Goal: Task Accomplishment & Management: Complete application form

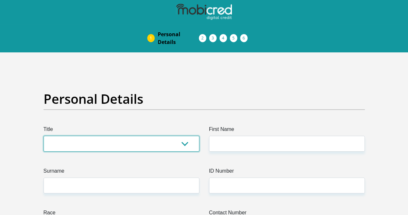
click at [124, 136] on select "Mr Ms Mrs Dr Other" at bounding box center [122, 144] width 156 height 16
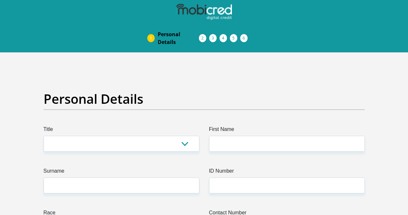
click at [0, 0] on span "Documents" at bounding box center [0, 0] width 0 height 0
click at [0, 0] on span "Acceptance of Services" at bounding box center [0, 0] width 0 height 0
click at [215, 35] on link "Documents" at bounding box center [220, 37] width 10 height 5
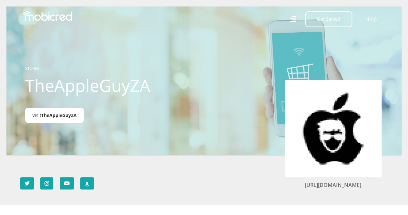
click at [62, 116] on span "TheAppleGuyZA" at bounding box center [58, 115] width 35 height 6
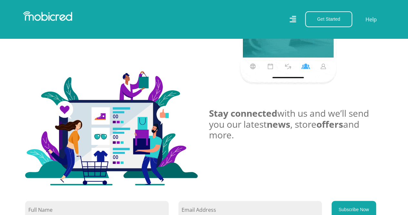
scroll to position [447, 0]
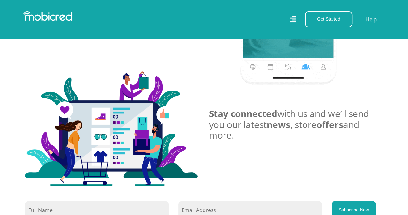
click at [291, 19] on icon at bounding box center [292, 19] width 6 height 9
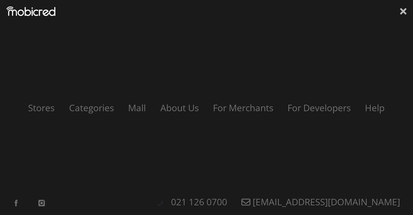
click at [405, 12] on icon at bounding box center [403, 11] width 6 height 10
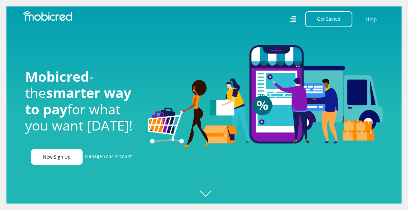
click at [67, 164] on link "New Sign Up" at bounding box center [57, 157] width 52 height 16
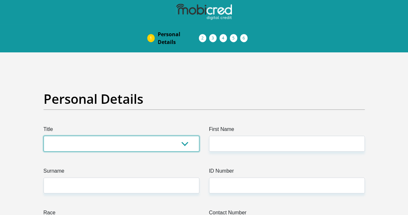
click at [124, 136] on select "Mr Ms Mrs Dr Other" at bounding box center [122, 144] width 156 height 16
select select "Ms"
click at [44, 136] on select "Mr Ms Mrs Dr Other" at bounding box center [122, 144] width 156 height 16
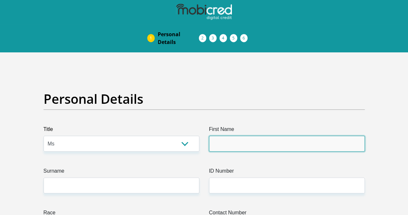
click at [245, 136] on input "First Name" at bounding box center [287, 144] width 156 height 16
type input "Neliswa"
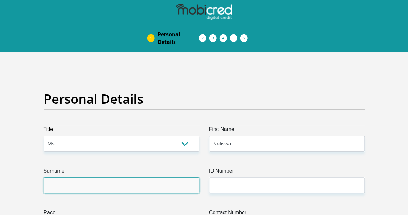
type input "Nkosi"
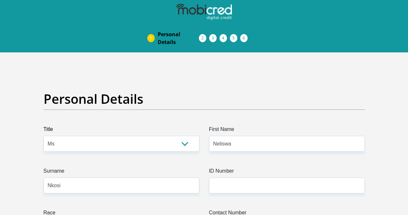
type input "0712428604"
select select "ZAF"
type input "2 james street, Johannesburg water"
type input "Johannesburg water"
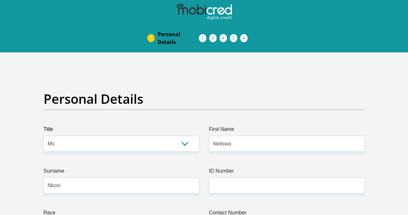
type input "Johannesburg"
type input "1830"
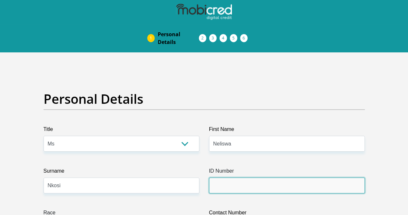
click at [251, 177] on input "ID Number" at bounding box center [287, 185] width 156 height 16
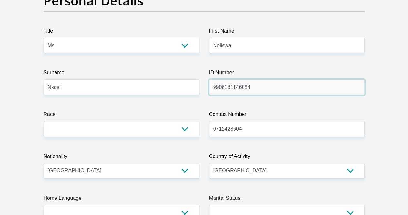
scroll to position [105, 0]
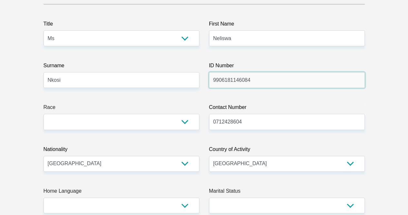
type input "9906181146084"
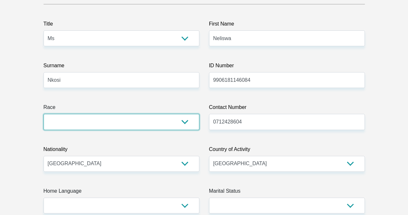
click at [176, 114] on select "Black Coloured Indian White Other" at bounding box center [122, 122] width 156 height 16
select select "1"
click at [44, 114] on select "Black Coloured Indian White Other" at bounding box center [122, 122] width 156 height 16
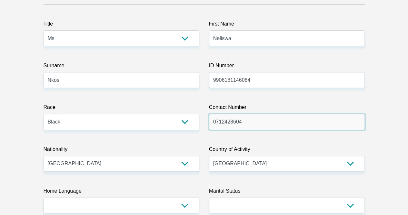
click at [288, 114] on input "0712428604" at bounding box center [287, 122] width 156 height 16
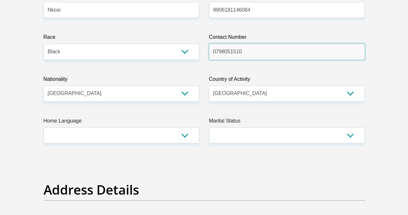
scroll to position [177, 0]
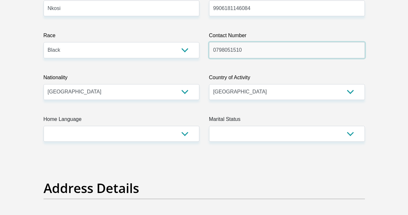
type input "0798051510"
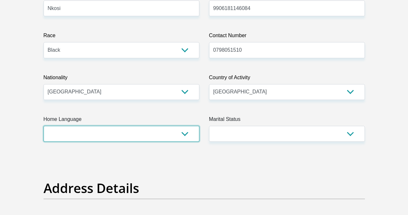
click at [191, 126] on select "Afrikaans English Sepedi South Ndebele Southern Sotho Swati Tsonga Tswana Venda…" at bounding box center [122, 134] width 156 height 16
select select "zul"
click at [44, 126] on select "Afrikaans English Sepedi South Ndebele Southern Sotho Swati Tsonga Tswana Venda…" at bounding box center [122, 134] width 156 height 16
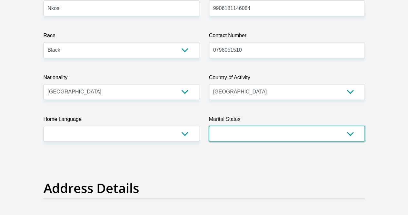
click at [233, 126] on select "Married ANC Single Divorced Widowed Married COP or Customary Law" at bounding box center [287, 134] width 156 height 16
select select "2"
click at [209, 126] on select "Married ANC Single Divorced Widowed Married COP or Customary Law" at bounding box center [287, 134] width 156 height 16
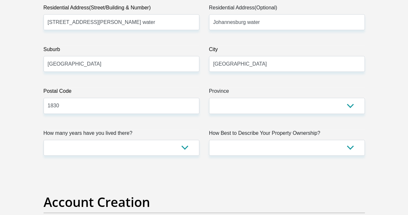
scroll to position [388, 0]
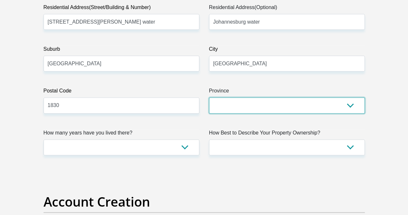
click at [257, 97] on select "Eastern Cape Free State Gauteng KwaZulu-Natal Limpopo Mpumalanga Northern Cape …" at bounding box center [287, 105] width 156 height 16
select select "Gauteng"
click at [209, 97] on select "Eastern Cape Free State Gauteng KwaZulu-Natal Limpopo Mpumalanga Northern Cape …" at bounding box center [287, 105] width 156 height 16
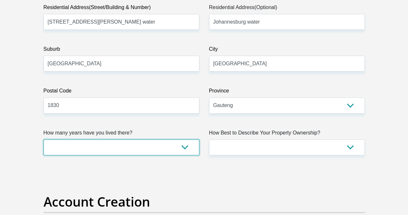
click at [170, 139] on select "less than 1 year 1-3 years 3-5 years 5+ years" at bounding box center [122, 147] width 156 height 16
select select "2"
click at [44, 139] on select "less than 1 year 1-3 years 3-5 years 5+ years" at bounding box center [122, 147] width 156 height 16
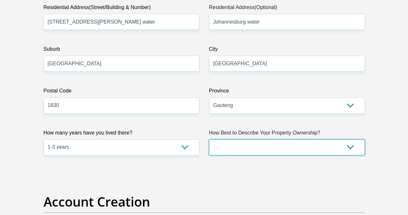
click at [230, 139] on select "Owned Rented Family Owned Company Dwelling" at bounding box center [287, 147] width 156 height 16
select select "parents"
click at [209, 139] on select "Owned Rented Family Owned Company Dwelling" at bounding box center [287, 147] width 156 height 16
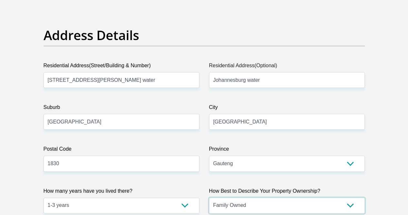
scroll to position [320, 0]
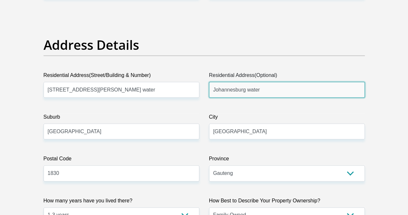
click at [277, 82] on input "Johannesburg water" at bounding box center [287, 90] width 156 height 16
type input "J"
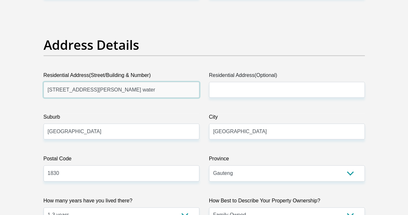
click at [169, 82] on input "2 james street, Johannesburg water" at bounding box center [122, 90] width 156 height 16
type input "7674 Motlotlo street"
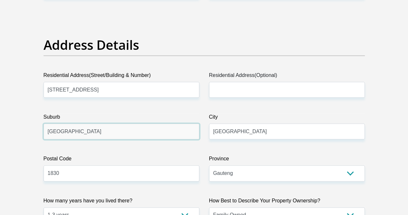
click at [177, 123] on input "Johannesburg" at bounding box center [122, 131] width 156 height 16
type input "J"
type input "Lawley 2"
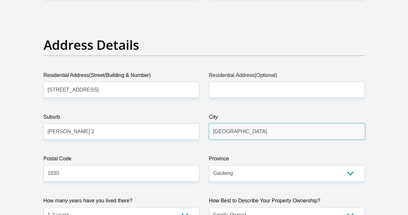
click at [269, 123] on input "Johannesburg" at bounding box center [287, 131] width 156 height 16
click at [250, 123] on input "Joh" at bounding box center [287, 131] width 156 height 16
type input "J"
type input "Lenasia"
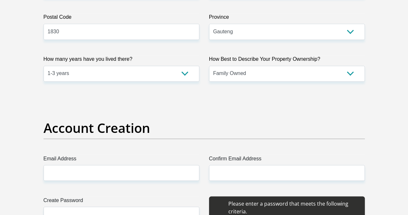
scroll to position [464, 0]
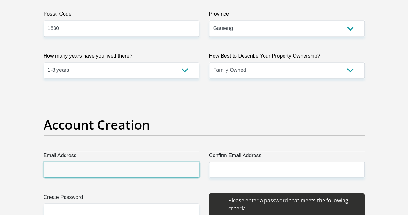
click at [169, 161] on input "Email Address" at bounding box center [122, 169] width 156 height 16
type input "nomathembaneliswa@gmail.com"
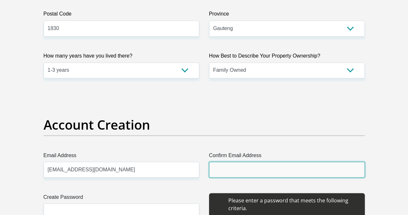
type input "nomathembaneliswa@gmail.com"
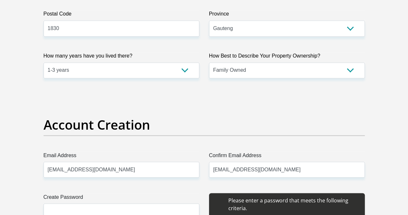
type input "Neliswa"
type input "Nkosi"
type input "0798051510"
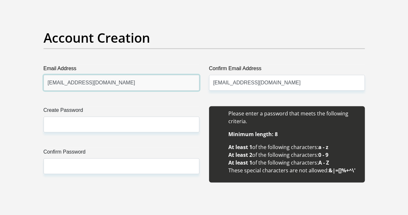
scroll to position [551, 0]
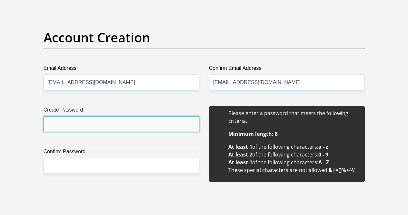
click at [130, 116] on input "Create Password" at bounding box center [122, 124] width 156 height 16
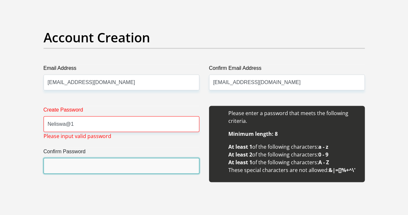
click at [110, 157] on input "Confirm Password" at bounding box center [122, 165] width 156 height 16
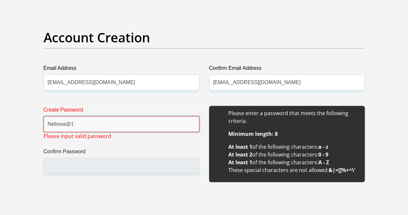
click at [71, 116] on input "Neliswa@1" at bounding box center [122, 124] width 156 height 16
click at [75, 116] on input "Neliswa1" at bounding box center [122, 124] width 156 height 16
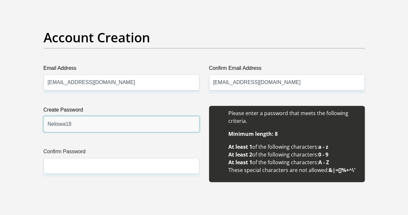
type input "Neliswa18"
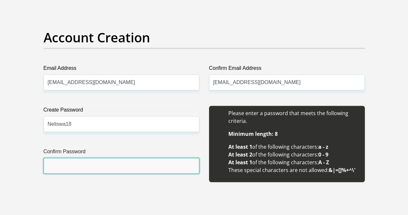
click at [81, 157] on input "Confirm Password" at bounding box center [122, 165] width 156 height 16
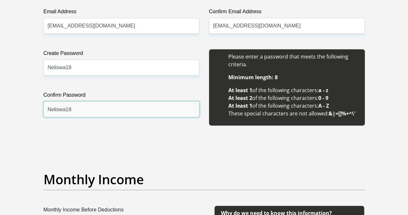
scroll to position [608, 0]
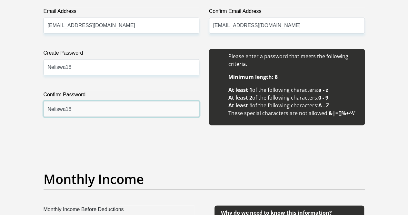
type input "Neliswa18"
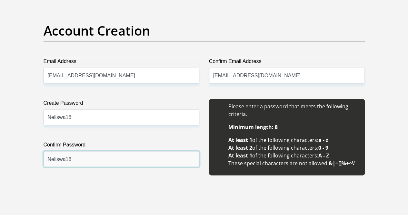
scroll to position [515, 0]
